Goal: Transaction & Acquisition: Download file/media

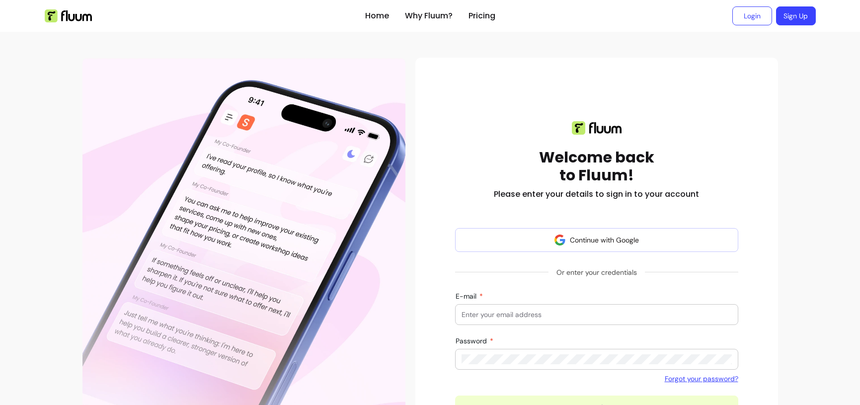
click at [509, 320] on div at bounding box center [597, 315] width 270 height 20
click at [524, 312] on input "E-mail" at bounding box center [597, 315] width 270 height 10
type input "[PERSON_NAME][EMAIL_ADDRESS][DOMAIN_NAME]"
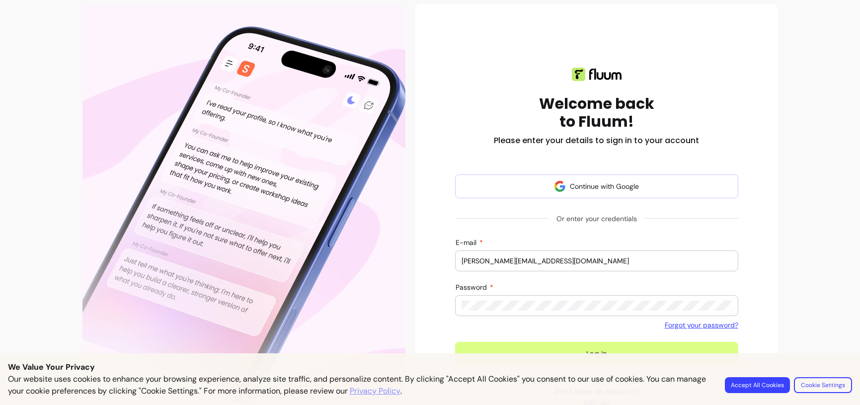
scroll to position [65, 0]
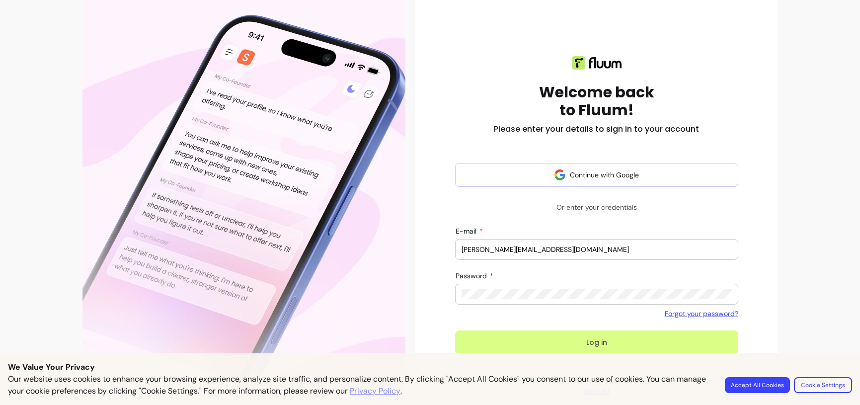
click at [567, 344] on button "Log in" at bounding box center [596, 342] width 283 height 24
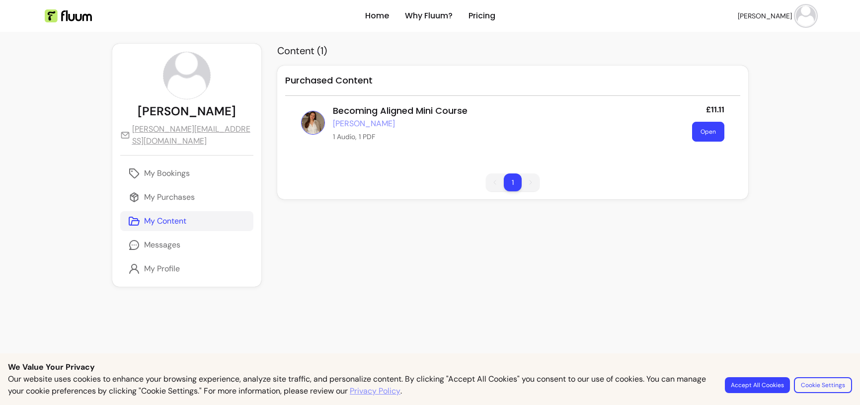
click at [703, 130] on button "Open" at bounding box center [708, 132] width 32 height 20
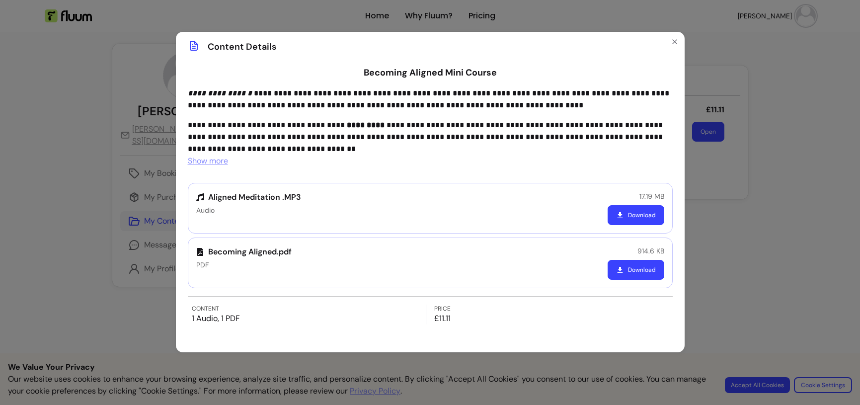
click at [624, 270] on icon "button" at bounding box center [620, 270] width 8 height 8
click at [651, 211] on button "Download" at bounding box center [636, 215] width 57 height 20
click at [638, 267] on button "Download" at bounding box center [635, 269] width 55 height 19
